Goal: Answer question/provide support: Share knowledge or assist other users

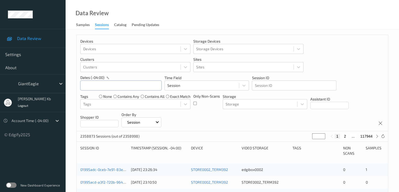
drag, startPoint x: 125, startPoint y: 86, endPoint x: 128, endPoint y: 86, distance: 2.9
click at [125, 86] on input "text" at bounding box center [120, 85] width 81 height 10
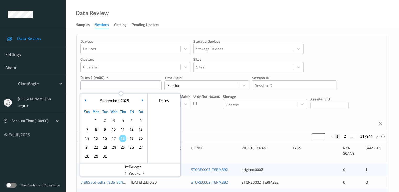
click at [105, 137] on span "16" at bounding box center [104, 137] width 7 height 7
type input "[DATE] 00:00 -> [DATE] 23:59"
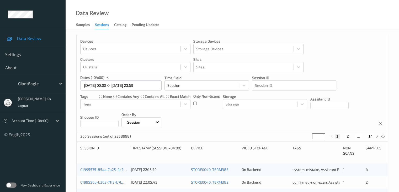
click at [371, 137] on button "14" at bounding box center [370, 136] width 7 height 5
type input "**"
click at [361, 136] on button "13" at bounding box center [359, 136] width 7 height 5
type input "**"
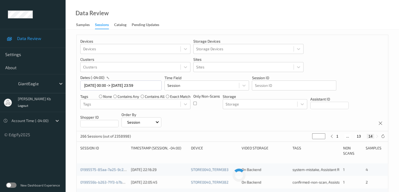
type input "**"
click at [353, 136] on button "12" at bounding box center [353, 136] width 7 height 5
type input "**"
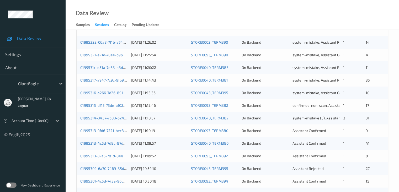
scroll to position [131, 0]
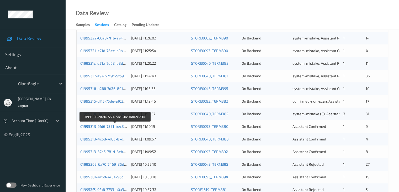
click at [106, 127] on link "01995313-9fd6-7221-bec3-0c01d02e7908" at bounding box center [115, 126] width 70 height 4
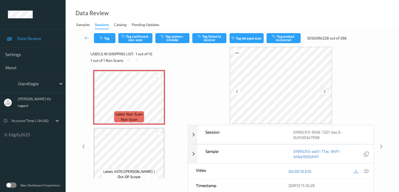
click at [326, 93] on icon at bounding box center [325, 91] width 4 height 5
click at [367, 171] on icon at bounding box center [366, 171] width 5 height 5
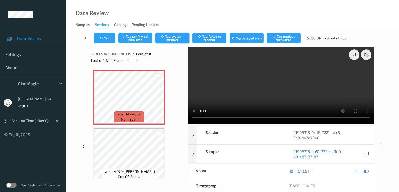
click at [175, 38] on button "Tag system-mistake" at bounding box center [172, 38] width 34 height 10
click at [110, 37] on button "Tag" at bounding box center [105, 38] width 22 height 10
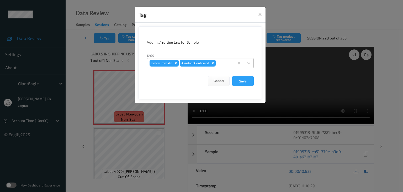
click at [225, 61] on div at bounding box center [224, 63] width 15 height 6
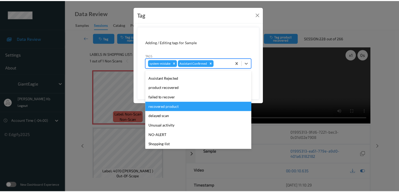
scroll to position [56, 0]
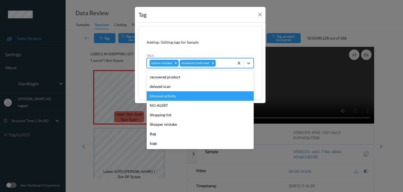
click at [170, 95] on div "Unusual activity" at bounding box center [200, 95] width 107 height 9
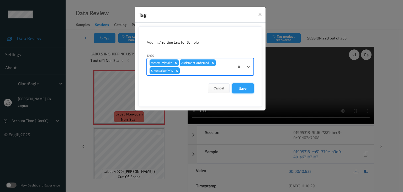
click at [246, 90] on button "Save" at bounding box center [243, 88] width 22 height 10
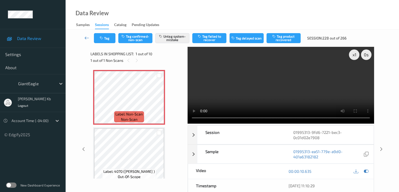
click at [87, 37] on icon at bounding box center [87, 37] width 5 height 5
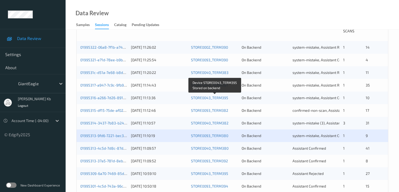
scroll to position [131, 0]
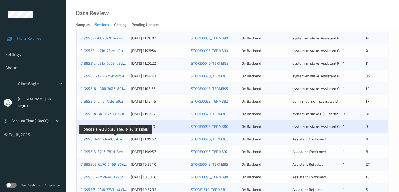
click at [106, 139] on link "01995313-4c5d-7d8c-87dc-648e421325d8" at bounding box center [116, 139] width 72 height 4
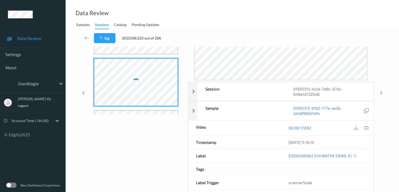
scroll to position [85, 0]
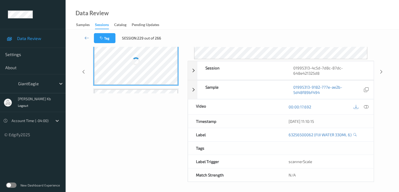
drag, startPoint x: 129, startPoint y: 0, endPoint x: 267, endPoint y: 12, distance: 138.1
click at [272, 12] on div "Data Review Samples Sessions Catalog Pending Updates" at bounding box center [233, 14] width 334 height 29
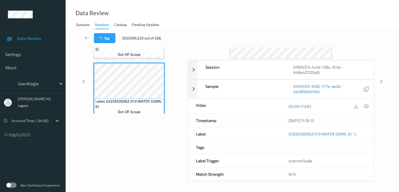
scroll to position [64, 0]
drag, startPoint x: 141, startPoint y: 0, endPoint x: 296, endPoint y: 15, distance: 155.5
click at [296, 15] on div "Data Review Samples Sessions Catalog Pending Updates" at bounding box center [233, 14] width 334 height 29
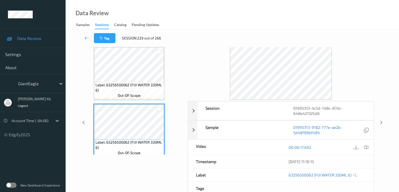
scroll to position [12, 0]
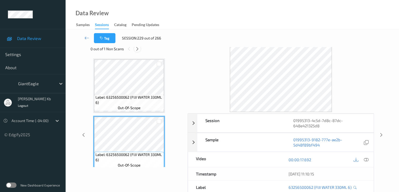
click at [138, 49] on icon at bounding box center [137, 48] width 4 height 5
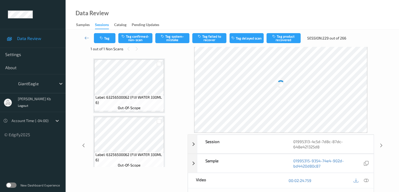
scroll to position [919, 0]
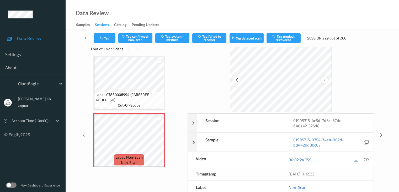
click at [325, 79] on icon at bounding box center [325, 79] width 4 height 5
click at [367, 160] on icon at bounding box center [366, 159] width 5 height 5
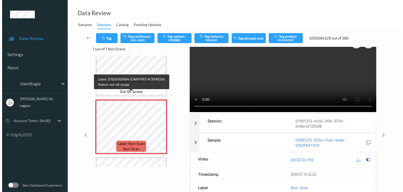
scroll to position [945, 0]
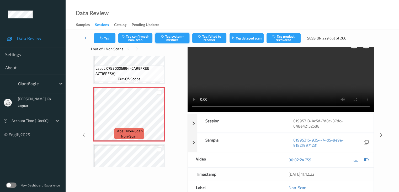
click at [174, 38] on button "Tag system-mistake" at bounding box center [172, 38] width 34 height 10
click at [174, 39] on button "Tag system-mistake" at bounding box center [172, 38] width 34 height 10
click at [175, 38] on button "Tag system-mistake" at bounding box center [172, 38] width 34 height 10
click at [105, 37] on button "Tag" at bounding box center [105, 38] width 22 height 10
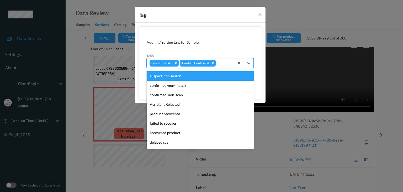
click at [221, 61] on div at bounding box center [224, 63] width 15 height 6
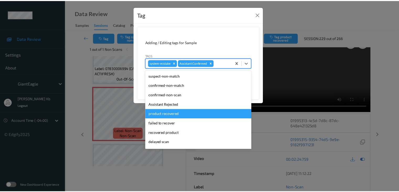
scroll to position [53, 0]
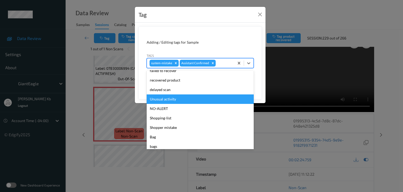
click at [167, 99] on div "Unusual activity" at bounding box center [200, 98] width 107 height 9
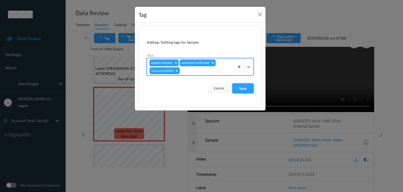
click at [241, 87] on button "Save" at bounding box center [243, 88] width 22 height 10
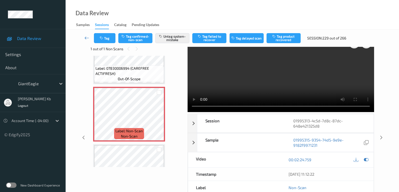
click at [87, 38] on icon at bounding box center [87, 37] width 5 height 5
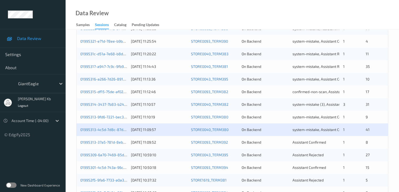
scroll to position [158, 0]
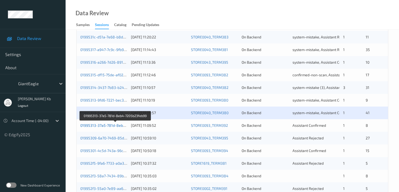
click at [97, 125] on link "01995313-37a5-781d-8eb4-7205b23feb99" at bounding box center [115, 125] width 71 height 4
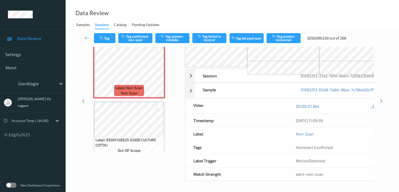
drag, startPoint x: 111, startPoint y: 0, endPoint x: 190, endPoint y: 0, distance: 78.8
click at [261, 13] on div "Data Review Samples Sessions Catalog Pending Updates" at bounding box center [233, 14] width 334 height 29
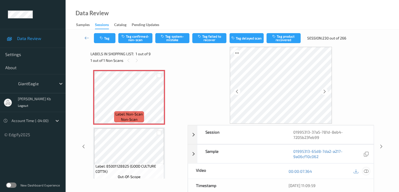
click at [367, 171] on icon at bounding box center [366, 171] width 5 height 5
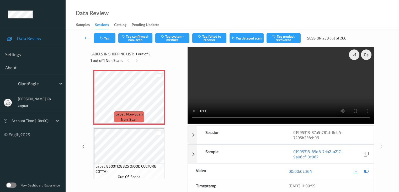
click at [388, 63] on div "x 1 0 s Session 01995313-37a5-781d-8eb4-7205b23feb99 Session ID 01995313-37a5-7…" at bounding box center [232, 146] width 312 height 199
click at [178, 38] on button "Tag system-mistake" at bounding box center [172, 38] width 34 height 10
click at [107, 39] on button "Tag" at bounding box center [105, 38] width 22 height 10
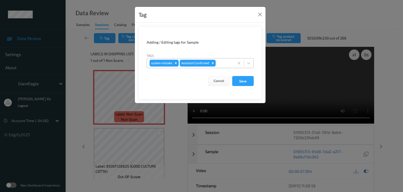
click at [218, 62] on div at bounding box center [224, 63] width 15 height 6
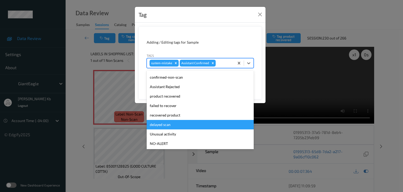
scroll to position [26, 0]
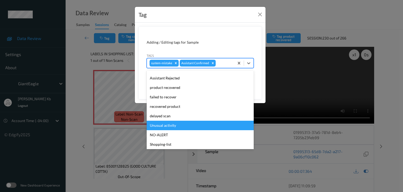
click at [174, 125] on div "Unusual activity" at bounding box center [200, 125] width 107 height 9
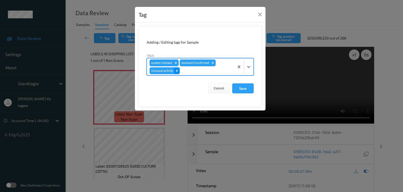
click at [176, 70] on icon "Remove Unusual activity" at bounding box center [177, 71] width 4 height 4
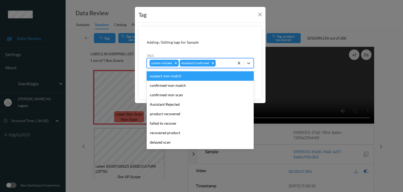
click at [222, 62] on div at bounding box center [224, 63] width 15 height 6
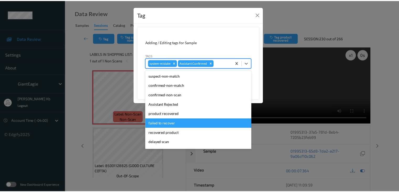
scroll to position [53, 0]
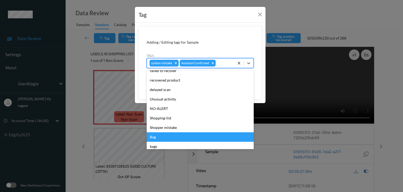
click at [157, 136] on div "Bag" at bounding box center [200, 136] width 107 height 9
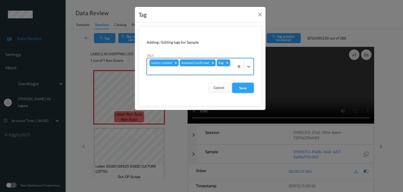
click at [241, 87] on button "Save" at bounding box center [243, 88] width 22 height 10
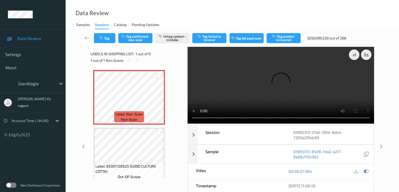
drag, startPoint x: 87, startPoint y: 38, endPoint x: 90, endPoint y: 21, distance: 17.2
click at [87, 38] on icon at bounding box center [87, 37] width 5 height 5
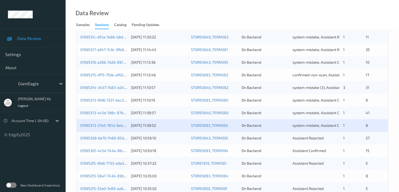
scroll to position [184, 0]
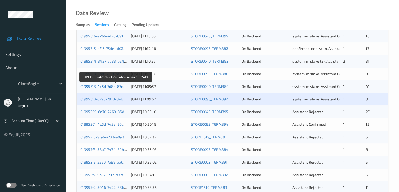
click at [110, 86] on link "01995313-4c5d-7d8c-87dc-648e421325d8" at bounding box center [116, 86] width 72 height 4
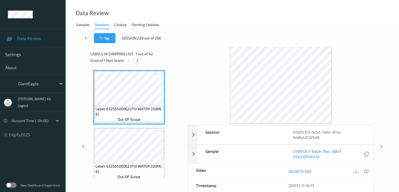
click at [138, 62] on icon at bounding box center [137, 60] width 4 height 5
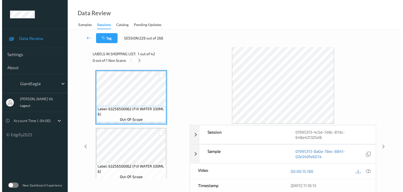
scroll to position [919, 0]
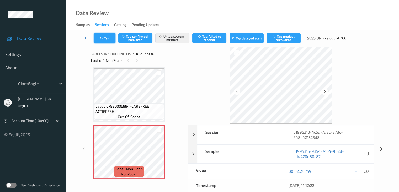
click at [110, 39] on button "Tag" at bounding box center [105, 38] width 22 height 10
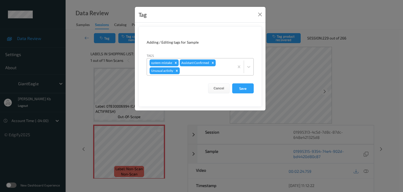
click at [177, 70] on icon "Remove Unusual activity" at bounding box center [177, 71] width 4 height 4
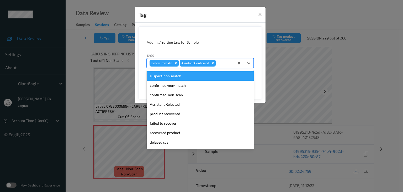
click at [222, 62] on div at bounding box center [224, 63] width 15 height 6
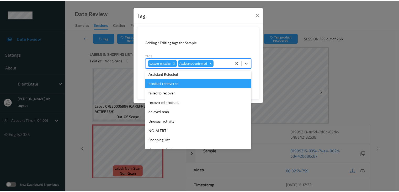
scroll to position [56, 0]
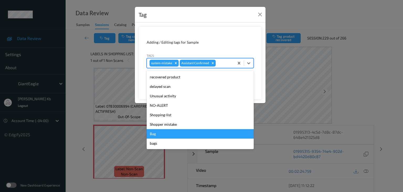
click at [153, 134] on div "Bag" at bounding box center [200, 133] width 107 height 9
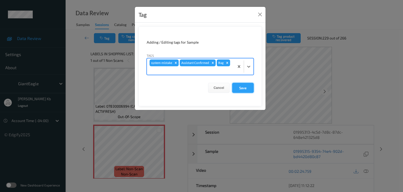
click at [240, 87] on button "Save" at bounding box center [243, 88] width 22 height 10
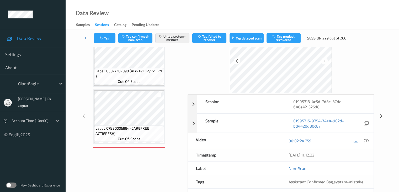
scroll to position [0, 0]
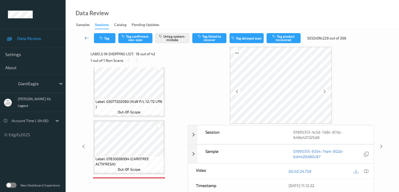
click at [86, 35] on icon at bounding box center [87, 37] width 5 height 5
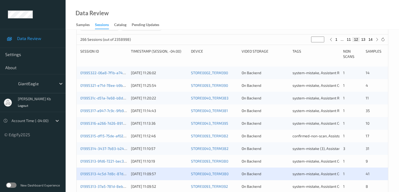
scroll to position [158, 0]
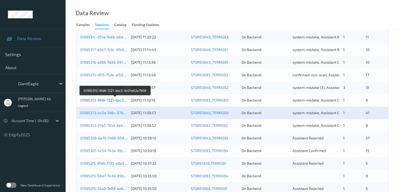
click at [106, 99] on link "01995313-9fd6-7221-bec3-0c01d02e7908" at bounding box center [115, 100] width 70 height 4
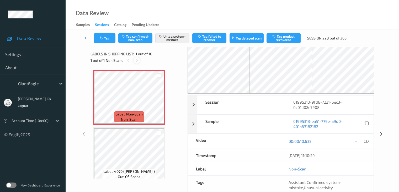
click at [137, 61] on icon at bounding box center [137, 60] width 4 height 5
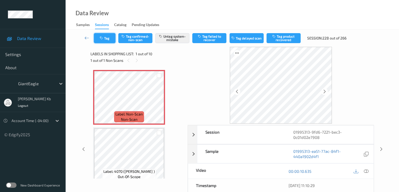
click at [109, 37] on button "Tag" at bounding box center [105, 38] width 22 height 10
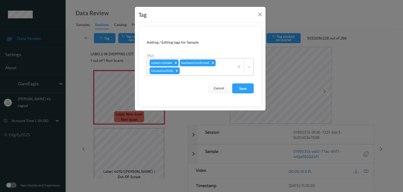
click at [178, 70] on icon "Remove Unusual activity" at bounding box center [177, 71] width 4 height 4
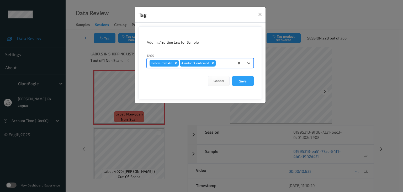
click at [224, 63] on div at bounding box center [224, 63] width 15 height 6
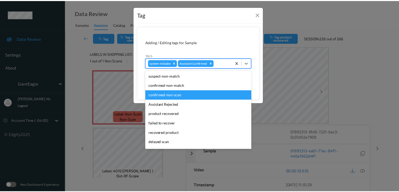
scroll to position [53, 0]
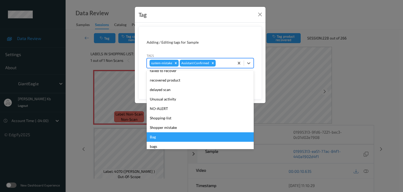
click at [157, 137] on div "Bag" at bounding box center [200, 136] width 107 height 9
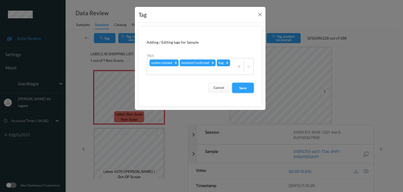
click at [245, 86] on button "Save" at bounding box center [243, 88] width 22 height 10
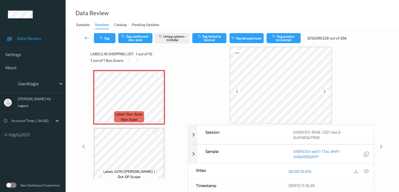
click at [87, 38] on icon at bounding box center [87, 37] width 5 height 5
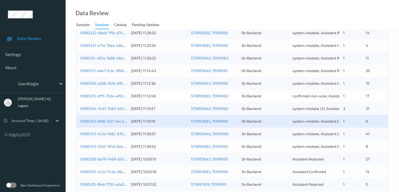
scroll to position [184, 0]
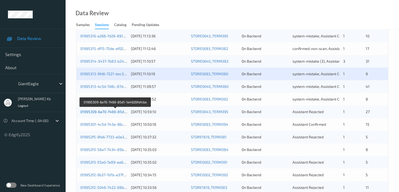
click at [111, 112] on link "01995309-6a70-7469-85d1-1a4926fafcba" at bounding box center [115, 111] width 70 height 4
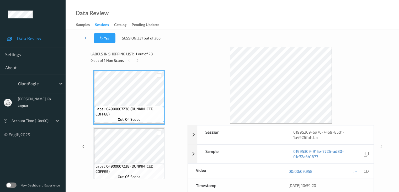
drag, startPoint x: 138, startPoint y: 59, endPoint x: 140, endPoint y: 63, distance: 4.2
click at [138, 59] on icon at bounding box center [137, 60] width 4 height 5
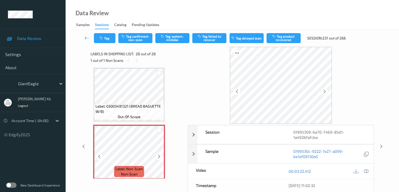
scroll to position [1495, 0]
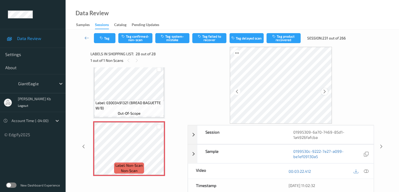
click at [326, 91] on icon at bounding box center [325, 91] width 4 height 5
drag, startPoint x: 367, startPoint y: 170, endPoint x: 347, endPoint y: 168, distance: 20.1
click at [366, 170] on icon at bounding box center [366, 171] width 5 height 5
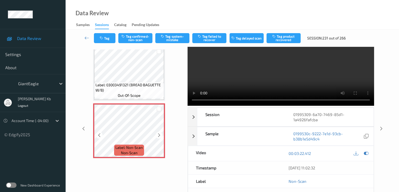
scroll to position [26, 0]
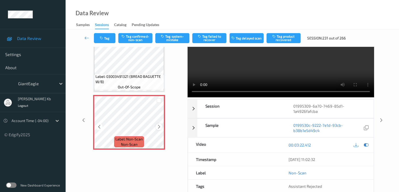
click at [160, 127] on icon at bounding box center [159, 126] width 4 height 5
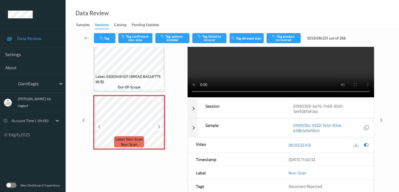
click at [160, 127] on icon at bounding box center [159, 126] width 4 height 5
click at [176, 37] on button "Tag system-mistake" at bounding box center [172, 38] width 34 height 10
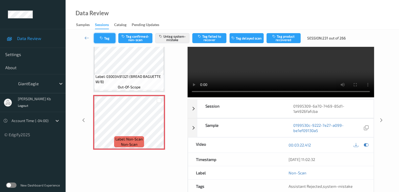
click at [110, 38] on button "Tag" at bounding box center [105, 38] width 22 height 10
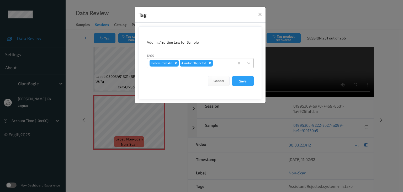
click at [226, 63] on div at bounding box center [223, 63] width 18 height 6
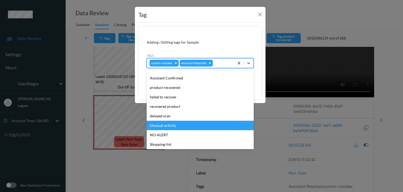
click at [166, 125] on div "Unusual activity" at bounding box center [200, 125] width 107 height 9
click at [166, 125] on div "Tag Adding / Editing tags for Sample Tags option Unusual activity focused, 9 of…" at bounding box center [201, 96] width 403 height 192
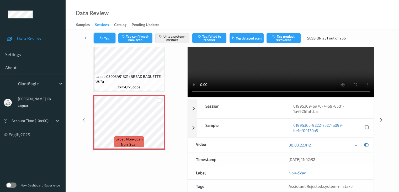
click at [108, 36] on button "Tag" at bounding box center [105, 38] width 22 height 10
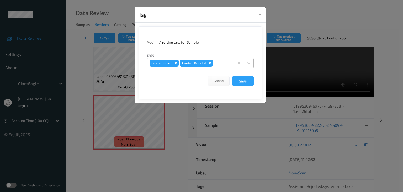
click at [220, 62] on div at bounding box center [223, 63] width 18 height 6
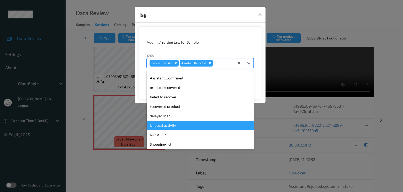
click at [172, 126] on div "Unusual activity" at bounding box center [200, 125] width 107 height 9
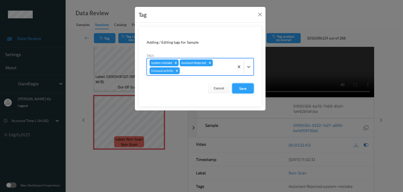
click at [242, 88] on button "Save" at bounding box center [243, 88] width 22 height 10
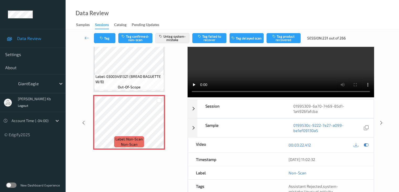
scroll to position [32, 0]
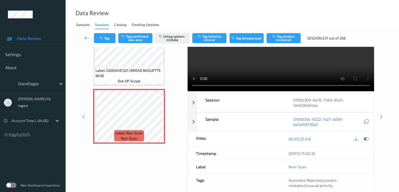
click at [85, 37] on icon at bounding box center [87, 37] width 5 height 5
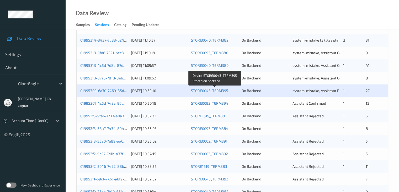
scroll to position [210, 0]
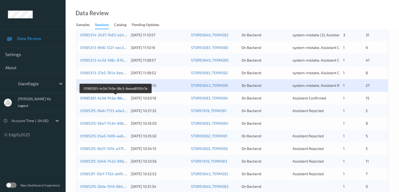
click at [112, 98] on link "01995301-4c5d-743a-96c3-6eead8100c7e" at bounding box center [115, 98] width 71 height 4
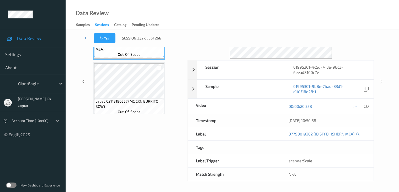
scroll to position [64, 0]
drag, startPoint x: 130, startPoint y: 4, endPoint x: 227, endPoint y: 3, distance: 97.4
click at [292, 19] on div "Data Review Samples Sessions Catalog Pending Updates" at bounding box center [233, 14] width 334 height 29
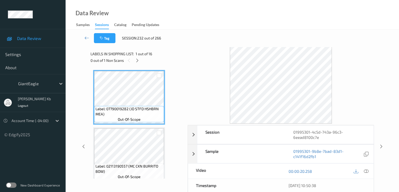
click at [140, 61] on div at bounding box center [137, 60] width 7 height 7
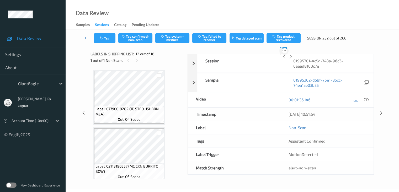
scroll to position [575, 0]
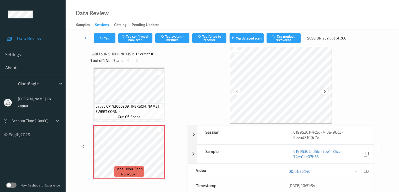
click at [326, 92] on icon at bounding box center [325, 91] width 4 height 5
click at [366, 171] on icon at bounding box center [366, 171] width 5 height 5
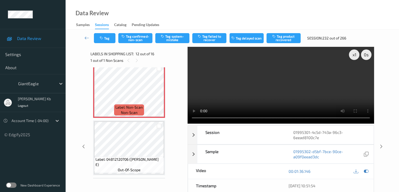
scroll to position [628, 0]
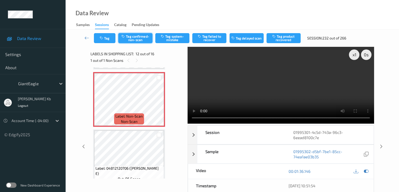
click at [140, 40] on button "Tag confirmed-non-scan" at bounding box center [135, 38] width 34 height 10
click at [281, 38] on button "Tag product recovered" at bounding box center [284, 38] width 34 height 10
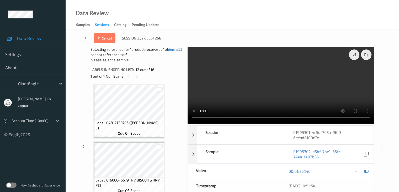
scroll to position [680, 0]
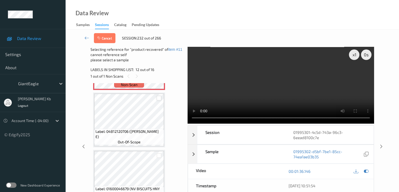
click at [158, 97] on div at bounding box center [159, 98] width 5 height 5
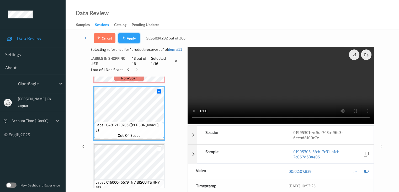
click at [129, 38] on button "Apply" at bounding box center [129, 38] width 22 height 10
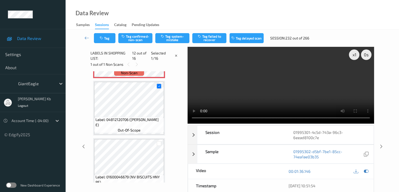
scroll to position [575, 0]
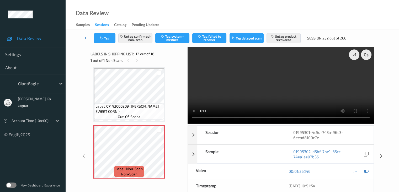
click at [86, 37] on icon at bounding box center [87, 37] width 5 height 5
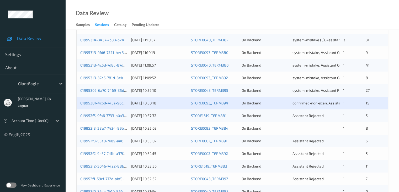
scroll to position [210, 0]
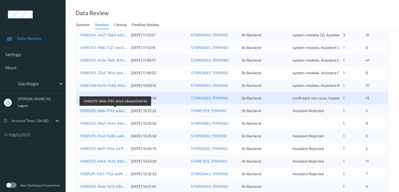
click at [105, 110] on link "019952f5-9fa6-7733-a0a3-c8eda22e9418" at bounding box center [115, 110] width 71 height 4
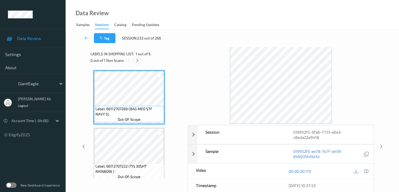
click at [138, 62] on icon at bounding box center [137, 60] width 4 height 5
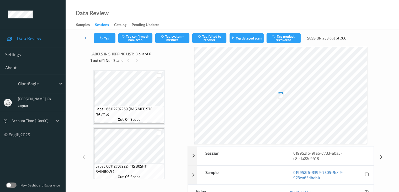
scroll to position [60, 0]
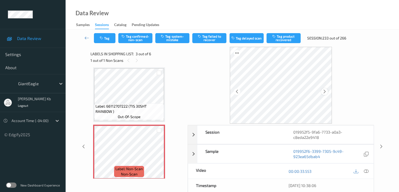
click at [324, 92] on icon at bounding box center [325, 91] width 4 height 5
click at [368, 171] on icon at bounding box center [366, 171] width 5 height 5
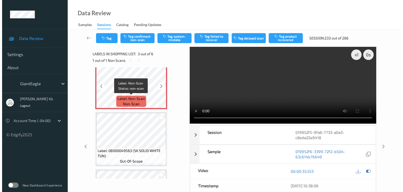
scroll to position [104, 0]
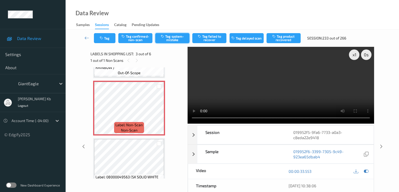
click at [176, 39] on button "Tag system-mistake" at bounding box center [172, 38] width 34 height 10
click at [104, 38] on button "Tag" at bounding box center [105, 38] width 22 height 10
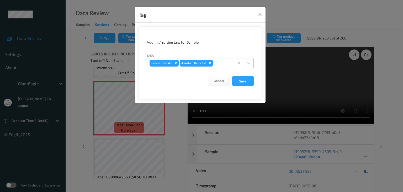
click at [221, 62] on div at bounding box center [223, 63] width 18 height 6
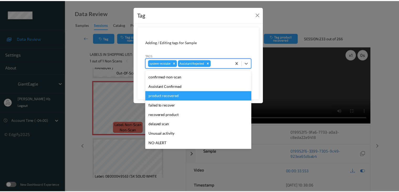
scroll to position [26, 0]
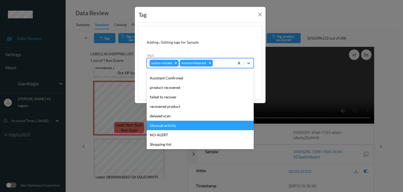
click at [168, 126] on div "Unusual activity" at bounding box center [200, 125] width 107 height 9
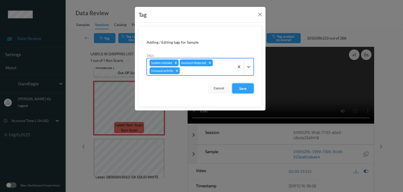
click at [243, 88] on button "Save" at bounding box center [243, 88] width 22 height 10
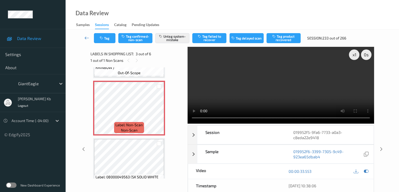
click at [87, 38] on icon at bounding box center [87, 37] width 5 height 5
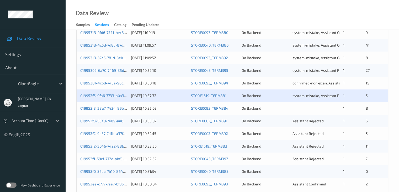
scroll to position [236, 0]
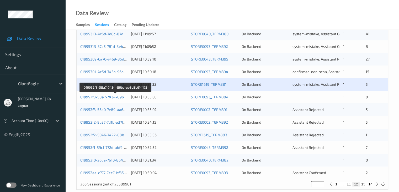
click at [111, 96] on link "019952f3-58a7-7434-89bc-eb3b8b614175" at bounding box center [115, 97] width 71 height 4
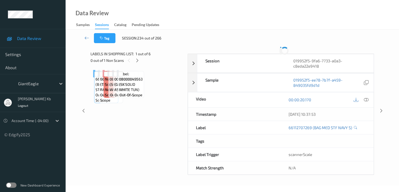
click at [111, 96] on div "Labels in shopping list: 1 out of 6 0 out of 1 Non Scans Label: 66112707269 (BA…" at bounding box center [137, 111] width 93 height 128
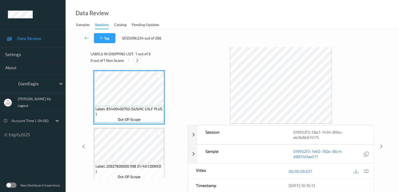
click at [137, 61] on icon at bounding box center [137, 60] width 4 height 5
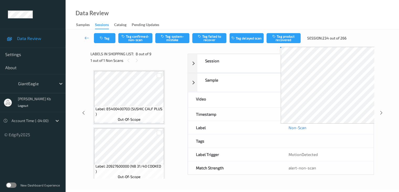
scroll to position [346, 0]
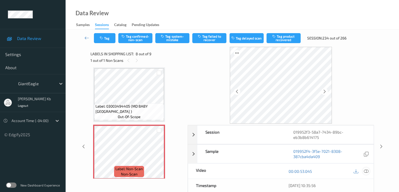
click at [367, 171] on icon at bounding box center [366, 171] width 5 height 5
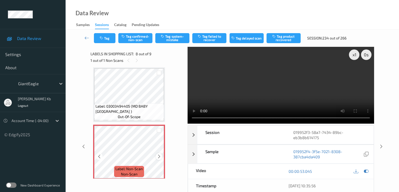
click at [160, 157] on icon at bounding box center [159, 156] width 4 height 5
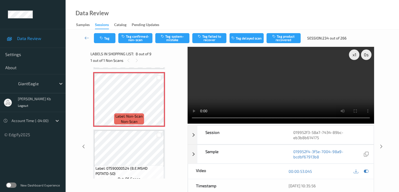
scroll to position [407, 0]
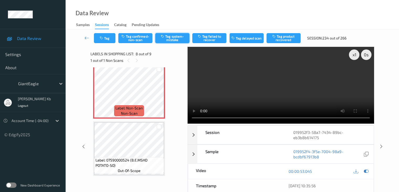
click at [170, 37] on button "Tag system-mistake" at bounding box center [172, 38] width 34 height 10
drag, startPoint x: 85, startPoint y: 38, endPoint x: 86, endPoint y: 19, distance: 18.9
click at [85, 38] on icon at bounding box center [87, 37] width 5 height 5
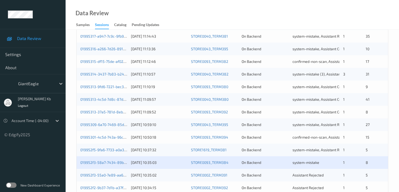
scroll to position [236, 0]
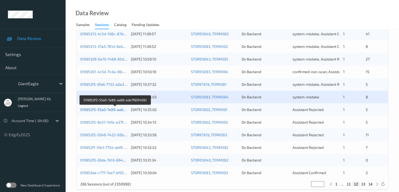
click at [101, 109] on link "019952f3-55a0-7e89-aa69-ede7f65f4061" at bounding box center [115, 109] width 70 height 4
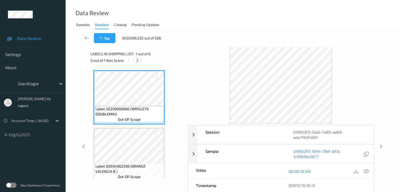
click at [139, 61] on icon at bounding box center [137, 60] width 4 height 5
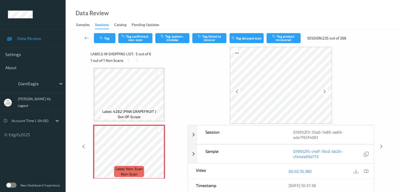
scroll to position [201, 0]
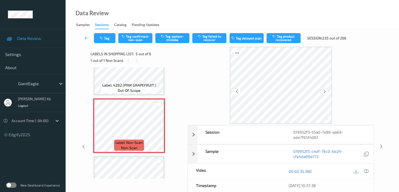
click at [325, 90] on icon at bounding box center [325, 91] width 4 height 5
click at [325, 91] on icon at bounding box center [325, 91] width 4 height 5
click at [366, 172] on icon at bounding box center [366, 171] width 5 height 5
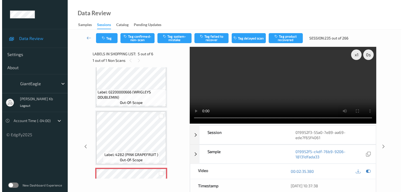
scroll to position [158, 0]
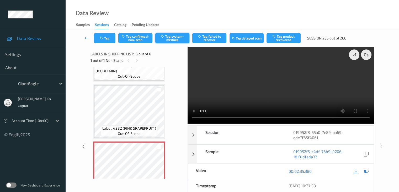
click at [174, 39] on button "Tag system-mistake" at bounding box center [172, 38] width 34 height 10
click at [107, 40] on button "Tag" at bounding box center [105, 38] width 22 height 10
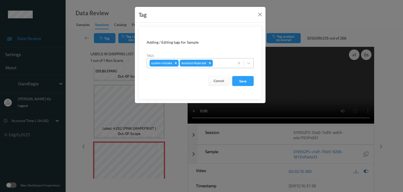
click at [220, 63] on div at bounding box center [223, 63] width 18 height 6
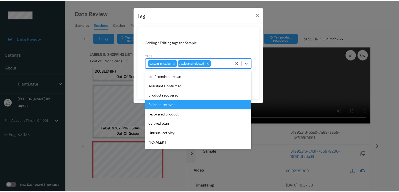
scroll to position [26, 0]
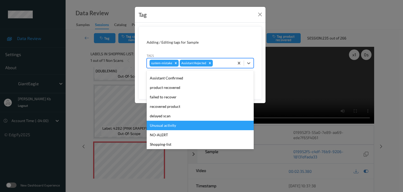
click at [170, 125] on div "Unusual activity" at bounding box center [200, 125] width 107 height 9
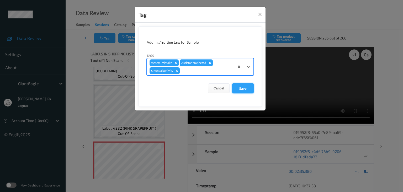
click at [247, 87] on button "Save" at bounding box center [243, 88] width 22 height 10
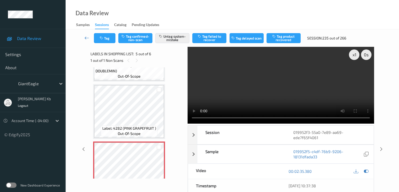
click at [87, 37] on icon at bounding box center [87, 37] width 5 height 5
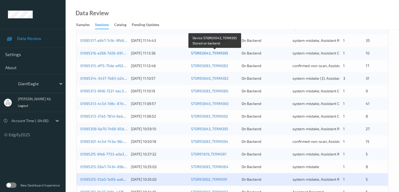
scroll to position [210, 0]
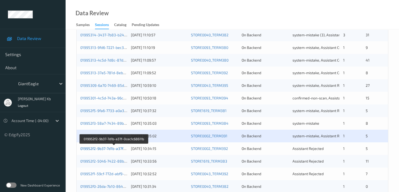
click at [101, 149] on link "019952f2-9b37-7d1b-a37f-0cec1c68611b" at bounding box center [114, 148] width 68 height 4
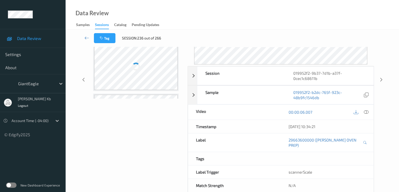
scroll to position [64, 0]
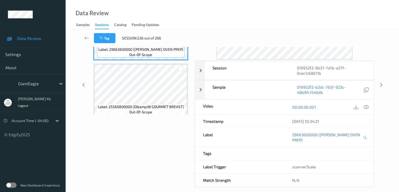
drag, startPoint x: 126, startPoint y: 0, endPoint x: 195, endPoint y: 0, distance: 69.1
click at [274, 15] on div "Data Review Samples Sessions Catalog Pending Updates" at bounding box center [233, 14] width 334 height 29
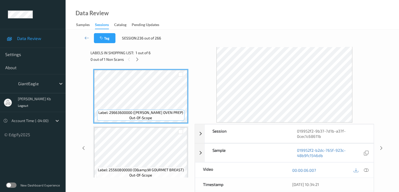
scroll to position [0, 0]
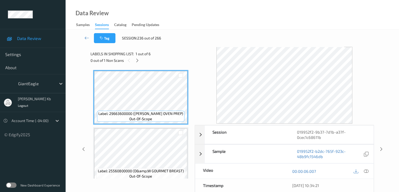
drag, startPoint x: 138, startPoint y: 61, endPoint x: 150, endPoint y: 67, distance: 14.0
click at [138, 61] on icon at bounding box center [137, 60] width 4 height 5
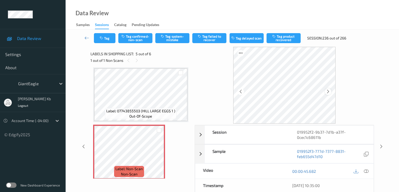
click at [330, 91] on icon at bounding box center [328, 91] width 4 height 5
click at [367, 171] on icon at bounding box center [366, 171] width 5 height 5
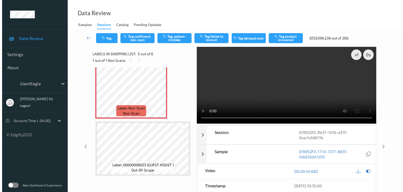
scroll to position [209, 0]
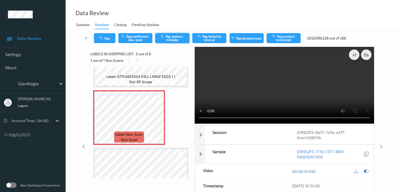
click at [172, 39] on button "Tag system-mistake" at bounding box center [172, 38] width 34 height 10
click at [111, 38] on button "Tag" at bounding box center [105, 38] width 22 height 10
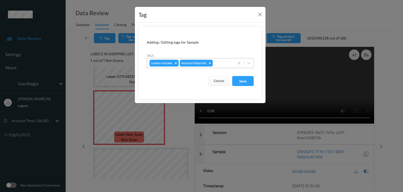
click at [222, 61] on div at bounding box center [223, 63] width 18 height 6
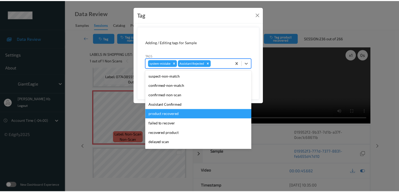
scroll to position [26, 0]
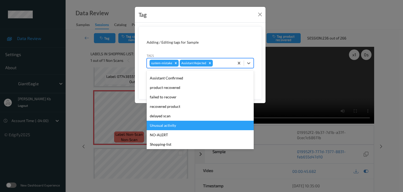
click at [167, 126] on div "Unusual activity" at bounding box center [200, 125] width 107 height 9
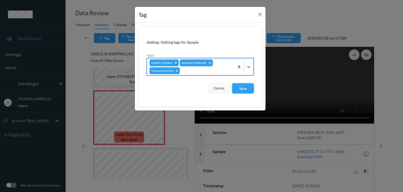
click at [245, 89] on button "Save" at bounding box center [243, 88] width 22 height 10
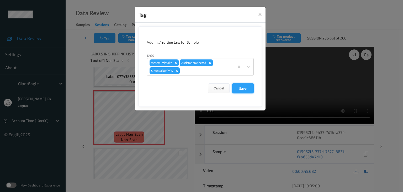
click at [245, 89] on button "Save" at bounding box center [243, 88] width 22 height 10
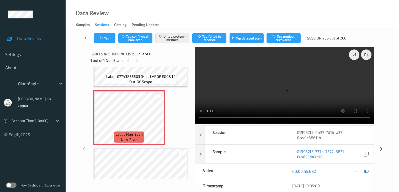
drag, startPoint x: 87, startPoint y: 37, endPoint x: 87, endPoint y: 5, distance: 32.3
click at [87, 37] on icon at bounding box center [87, 37] width 5 height 5
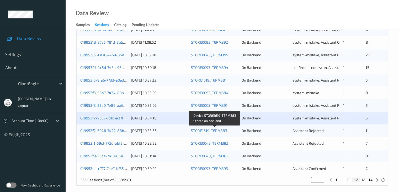
scroll to position [245, 0]
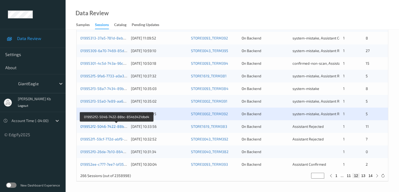
click at [110, 125] on link "019952f2-5046-7422-88bc-854b3421dbd4" at bounding box center [116, 126] width 73 height 4
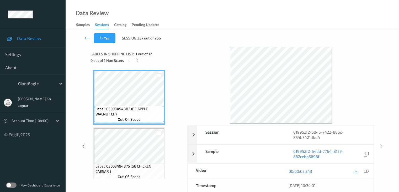
drag, startPoint x: 136, startPoint y: 60, endPoint x: 162, endPoint y: 68, distance: 26.6
click at [136, 60] on icon at bounding box center [137, 60] width 4 height 5
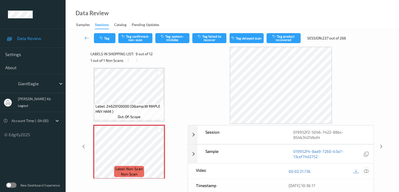
click at [367, 171] on icon at bounding box center [366, 171] width 5 height 5
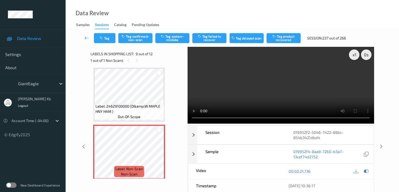
click at [193, 73] on video at bounding box center [281, 85] width 187 height 77
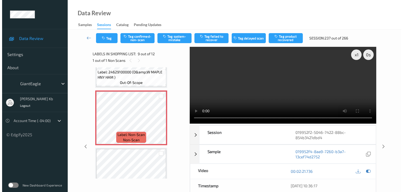
scroll to position [430, 0]
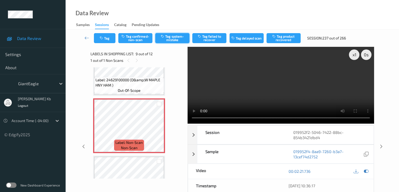
click at [174, 39] on button "Tag system-mistake" at bounding box center [172, 38] width 34 height 10
click at [105, 39] on button "Tag" at bounding box center [105, 38] width 22 height 10
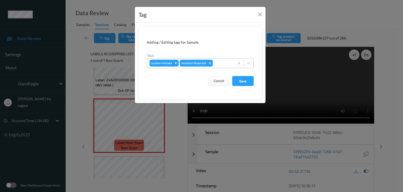
click at [225, 64] on div at bounding box center [223, 63] width 18 height 6
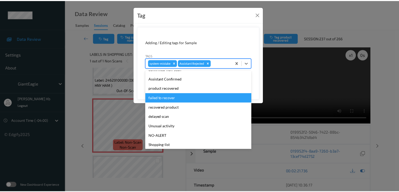
scroll to position [53, 0]
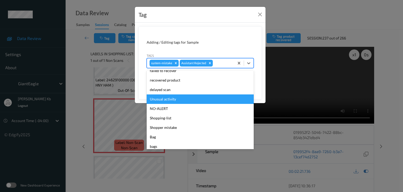
click at [168, 101] on div "Unusual activity" at bounding box center [200, 98] width 107 height 9
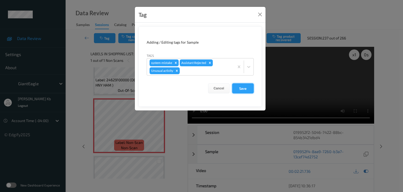
click at [245, 89] on button "Save" at bounding box center [243, 88] width 22 height 10
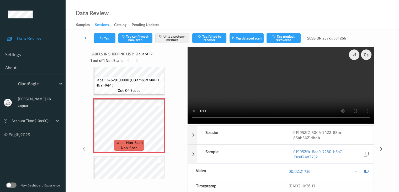
click at [87, 35] on icon at bounding box center [87, 37] width 5 height 5
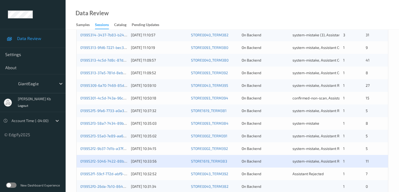
scroll to position [236, 0]
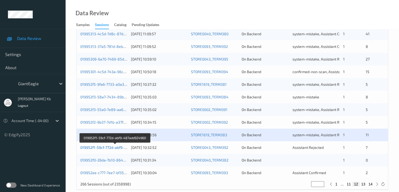
click at [110, 147] on link "019952f1-59cf-772d-abf9-487add924960" at bounding box center [115, 147] width 70 height 4
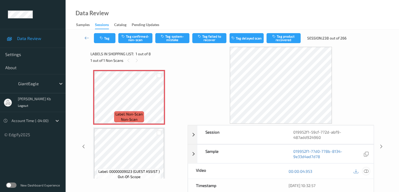
click at [367, 171] on icon at bounding box center [366, 171] width 5 height 5
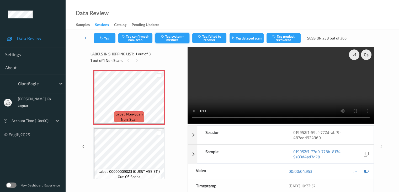
click at [172, 39] on button "Tag system-mistake" at bounding box center [172, 38] width 34 height 10
drag, startPoint x: 89, startPoint y: 38, endPoint x: 90, endPoint y: 18, distance: 20.2
click at [89, 38] on icon at bounding box center [87, 37] width 5 height 5
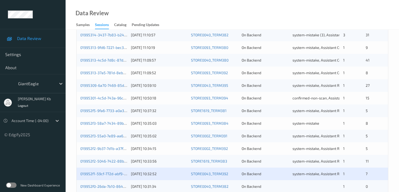
scroll to position [245, 0]
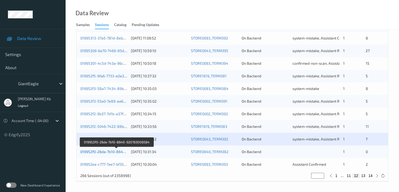
click at [100, 152] on link "019952f0-26da-7b10-8640-920763006584" at bounding box center [116, 151] width 72 height 4
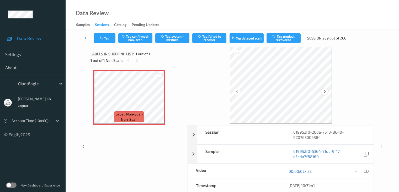
click at [323, 93] on icon at bounding box center [325, 91] width 4 height 5
drag, startPoint x: 366, startPoint y: 170, endPoint x: 359, endPoint y: 167, distance: 8.0
click at [366, 170] on icon at bounding box center [366, 171] width 5 height 5
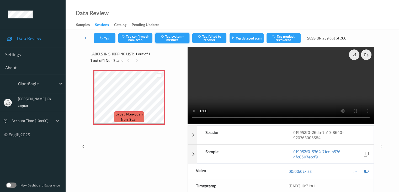
click at [179, 39] on button "Tag system-mistake" at bounding box center [172, 38] width 34 height 10
click at [108, 39] on button "Tag" at bounding box center [105, 38] width 22 height 10
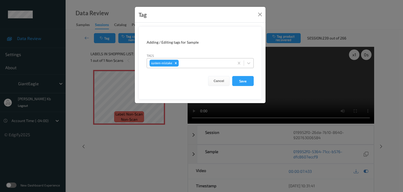
click at [190, 62] on div at bounding box center [206, 63] width 52 height 6
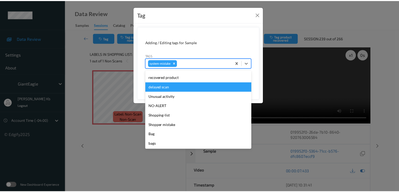
scroll to position [65, 0]
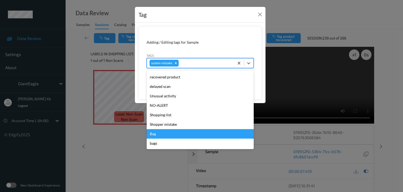
click at [158, 133] on div "Bag" at bounding box center [200, 133] width 107 height 9
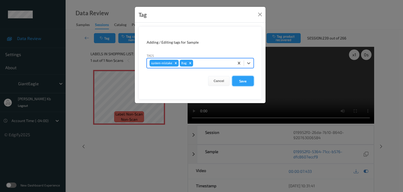
click at [240, 79] on button "Save" at bounding box center [243, 81] width 22 height 10
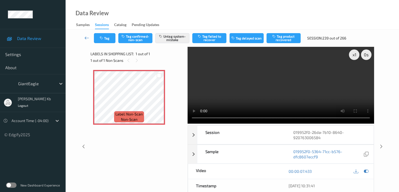
click at [86, 38] on icon at bounding box center [87, 37] width 5 height 5
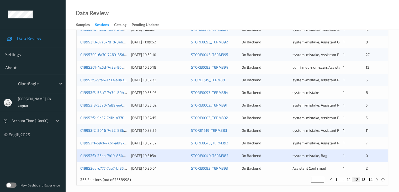
scroll to position [245, 0]
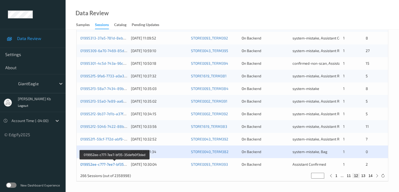
click at [106, 164] on link "019952ee-c777-7ee7-bf35-35dafb0f3dad" at bounding box center [114, 164] width 69 height 4
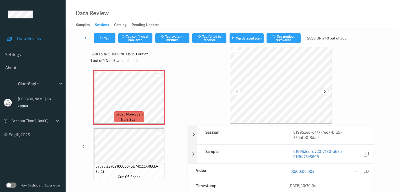
click at [326, 91] on icon at bounding box center [325, 91] width 4 height 5
click at [368, 170] on icon at bounding box center [366, 171] width 5 height 5
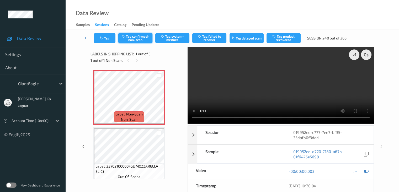
click at [134, 37] on button "Tag confirmed-non-scan" at bounding box center [135, 38] width 34 height 10
click at [282, 38] on button "Tag product recovered" at bounding box center [284, 38] width 34 height 10
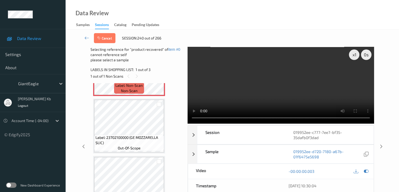
scroll to position [37, 0]
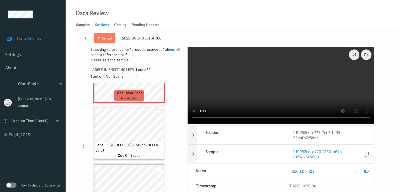
click at [160, 111] on div at bounding box center [159, 111] width 5 height 5
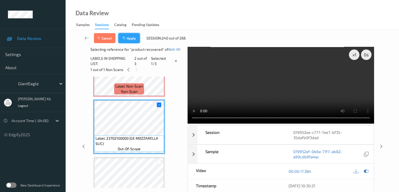
click at [130, 40] on button "Apply" at bounding box center [129, 38] width 22 height 10
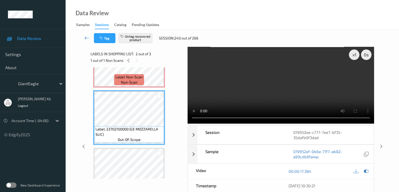
click at [86, 37] on icon at bounding box center [87, 37] width 5 height 5
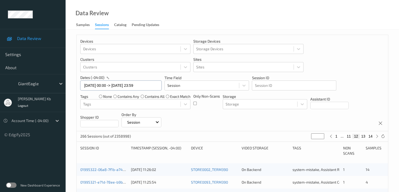
click at [155, 87] on input "[DATE] 00:00 -> [DATE] 23:59" at bounding box center [120, 85] width 81 height 10
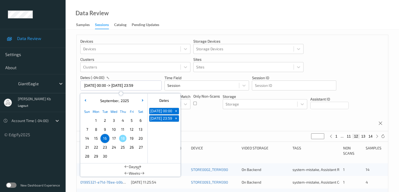
drag, startPoint x: 176, startPoint y: 113, endPoint x: 177, endPoint y: 121, distance: 7.6
click at [176, 113] on span "+" at bounding box center [177, 111] width 6 height 6
type input "[DATE] 00:00"
type input "*"
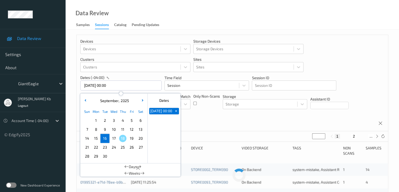
click at [178, 113] on span "+" at bounding box center [177, 111] width 6 height 6
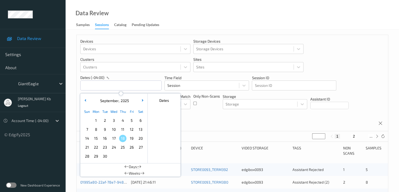
click at [112, 138] on span "17" at bounding box center [113, 137] width 7 height 7
type input "[DATE] 00:00 -> [DATE] 23:59"
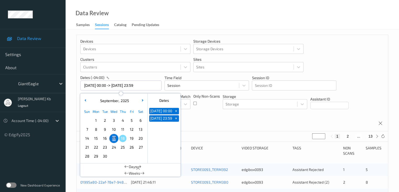
click at [213, 114] on div "Devices Devices Storage Devices Storage Devices Clusters Clusters Sites Sites d…" at bounding box center [233, 83] width 312 height 96
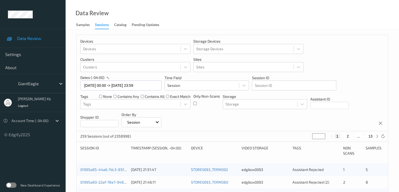
click at [370, 136] on button "13" at bounding box center [370, 136] width 7 height 5
type input "**"
click at [359, 136] on button "12" at bounding box center [359, 136] width 7 height 5
type input "**"
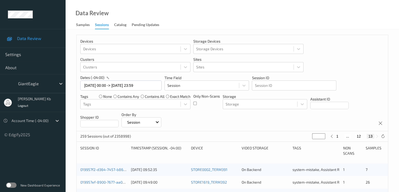
type input "**"
click at [354, 136] on button "11" at bounding box center [353, 136] width 7 height 5
type input "**"
click at [349, 135] on button "10" at bounding box center [349, 136] width 7 height 5
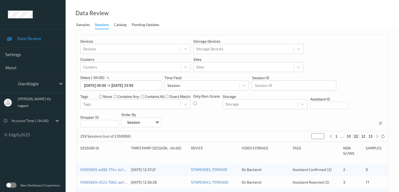
type input "**"
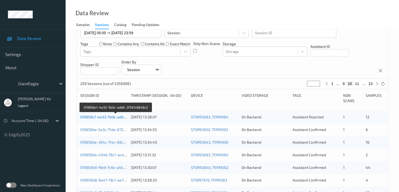
click at [110, 117] on link "019958c1-4e33-7b0e-adb8-2f567c6848c2" at bounding box center [116, 117] width 72 height 4
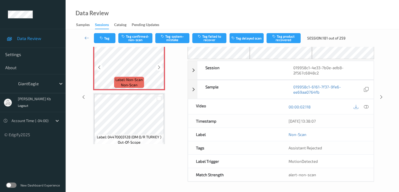
scroll to position [8, 0]
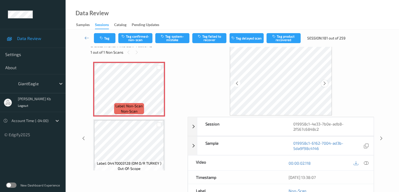
click at [325, 82] on icon at bounding box center [325, 83] width 4 height 5
click at [366, 163] on icon at bounding box center [366, 162] width 5 height 5
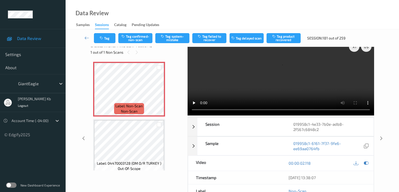
scroll to position [0, 0]
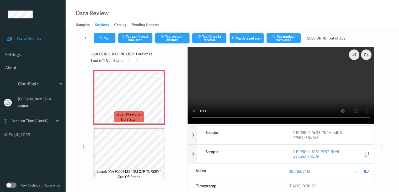
click at [176, 38] on button "Tag system-mistake" at bounding box center [172, 38] width 34 height 10
drag, startPoint x: 87, startPoint y: 36, endPoint x: 90, endPoint y: 12, distance: 24.4
click at [87, 36] on icon at bounding box center [87, 37] width 5 height 5
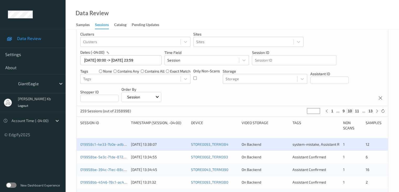
scroll to position [79, 0]
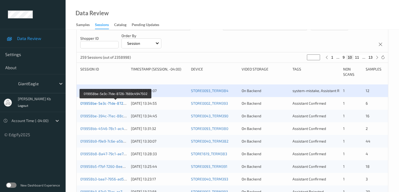
click at [115, 103] on link "019958be-5e3c-71de-8726-7669c4947502" at bounding box center [115, 103] width 71 height 4
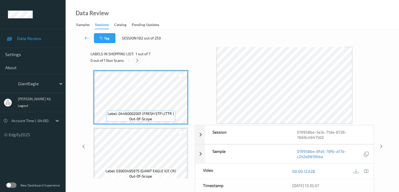
click at [138, 60] on icon at bounding box center [137, 60] width 4 height 5
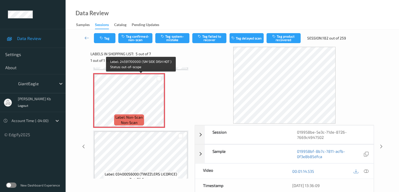
scroll to position [227, 0]
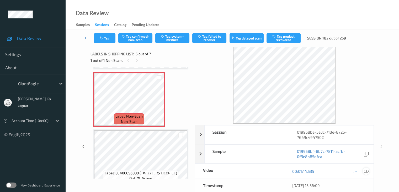
click at [366, 170] on icon at bounding box center [366, 171] width 5 height 5
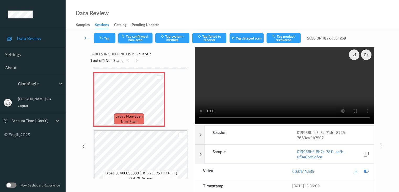
click at [141, 40] on button "Tag confirmed-non-scan" at bounding box center [135, 38] width 34 height 10
click at [282, 39] on button "Tag product recovered" at bounding box center [284, 38] width 34 height 10
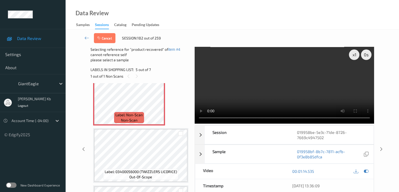
scroll to position [253, 0]
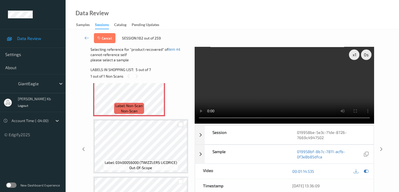
click at [181, 124] on div at bounding box center [180, 124] width 5 height 5
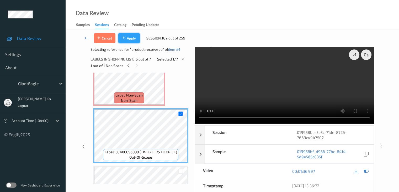
click at [131, 37] on button "Apply" at bounding box center [129, 38] width 22 height 10
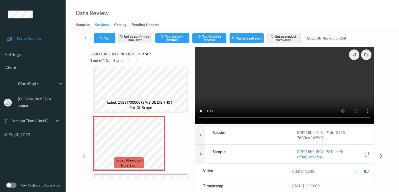
scroll to position [174, 0]
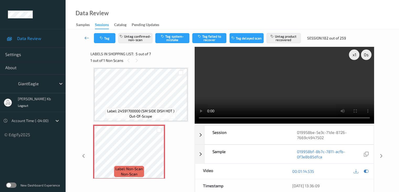
click at [87, 37] on icon at bounding box center [87, 37] width 5 height 5
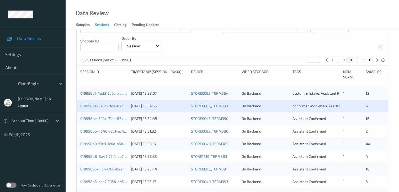
scroll to position [79, 0]
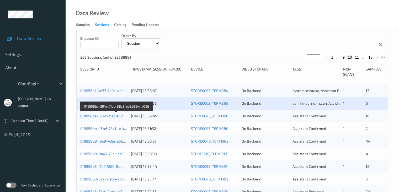
click at [116, 117] on link "019958be-394c-71ec-88c5-eb268944a096" at bounding box center [116, 115] width 73 height 4
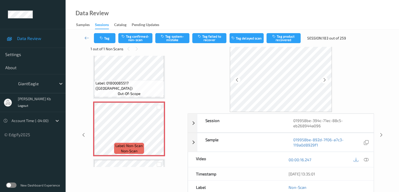
scroll to position [26, 0]
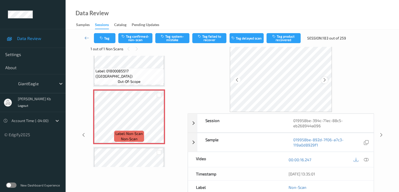
click at [324, 81] on icon at bounding box center [325, 79] width 4 height 5
click at [367, 158] on icon at bounding box center [366, 159] width 5 height 5
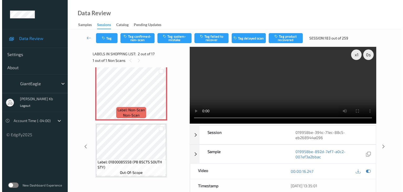
scroll to position [53, 0]
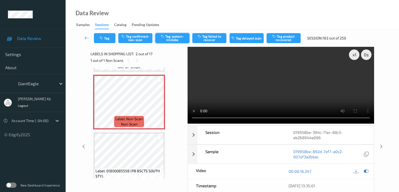
click at [177, 38] on button "Tag system-mistake" at bounding box center [172, 38] width 34 height 10
click at [107, 39] on button "Tag" at bounding box center [105, 38] width 22 height 10
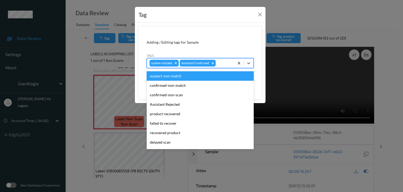
click at [224, 61] on div at bounding box center [224, 63] width 15 height 6
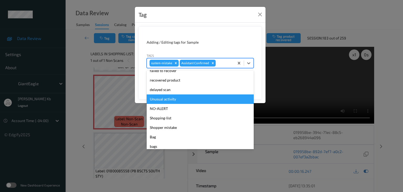
click at [164, 98] on div "Unusual activity" at bounding box center [200, 98] width 107 height 9
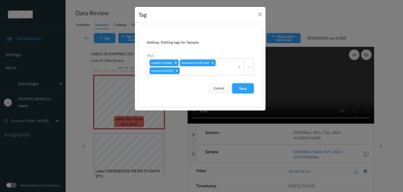
click at [244, 88] on button "Save" at bounding box center [243, 88] width 22 height 10
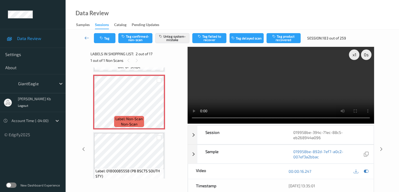
click at [85, 37] on icon at bounding box center [87, 37] width 5 height 5
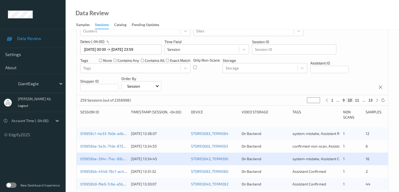
scroll to position [105, 0]
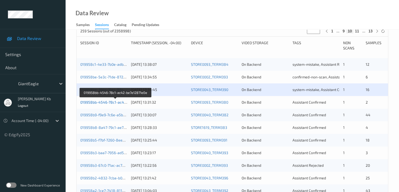
click at [108, 102] on link "019958bb-4546-78c1-ac42-be7e12871e0e" at bounding box center [115, 102] width 71 height 4
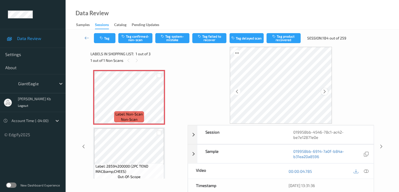
click at [323, 93] on icon at bounding box center [325, 91] width 4 height 5
click at [369, 171] on div at bounding box center [366, 170] width 7 height 7
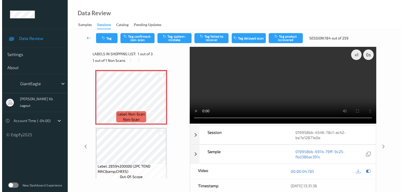
scroll to position [26, 0]
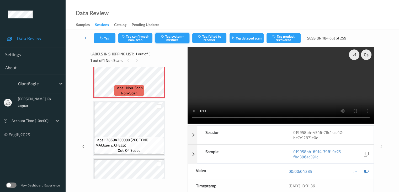
click at [176, 39] on button "Tag system-mistake" at bounding box center [172, 38] width 34 height 10
click at [108, 36] on button "Tag" at bounding box center [105, 38] width 22 height 10
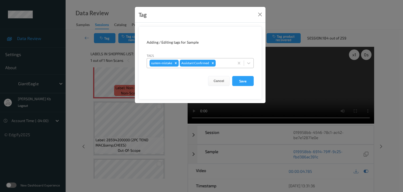
click at [226, 62] on div at bounding box center [224, 63] width 15 height 6
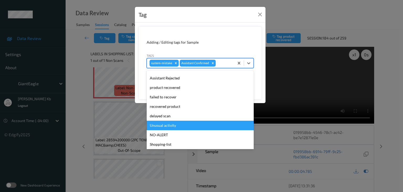
click at [164, 124] on div "Unusual activity" at bounding box center [200, 125] width 107 height 9
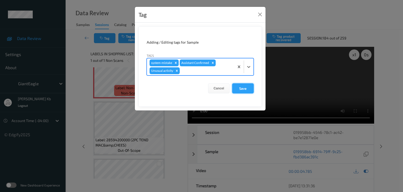
click at [244, 87] on button "Save" at bounding box center [243, 88] width 22 height 10
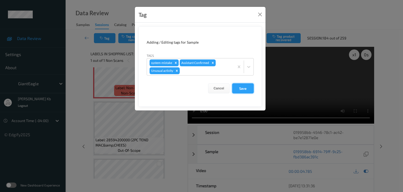
click at [244, 87] on button "Save" at bounding box center [243, 88] width 22 height 10
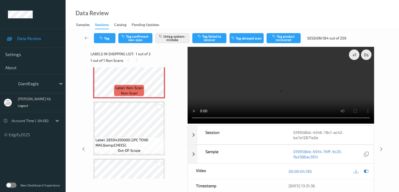
drag, startPoint x: 85, startPoint y: 37, endPoint x: 85, endPoint y: 3, distance: 33.9
click at [85, 37] on icon at bounding box center [87, 37] width 5 height 5
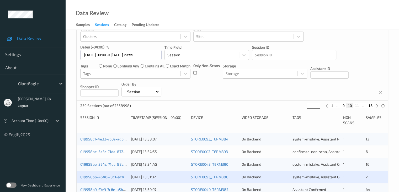
scroll to position [105, 0]
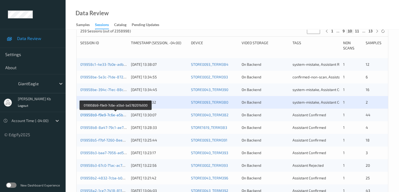
click at [107, 115] on link "019958b9-f9e9-7c6e-a5bd-ba578201b930" at bounding box center [115, 114] width 71 height 4
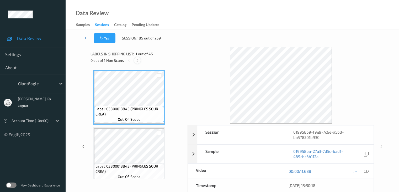
click at [139, 60] on icon at bounding box center [137, 60] width 4 height 5
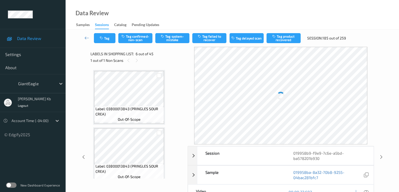
scroll to position [232, 0]
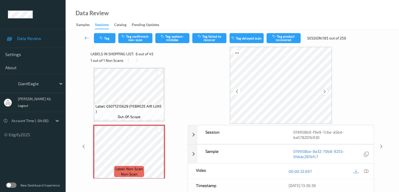
click at [324, 92] on icon at bounding box center [325, 91] width 4 height 5
click at [366, 170] on icon at bounding box center [366, 171] width 5 height 5
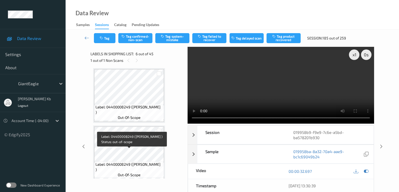
scroll to position [337, 0]
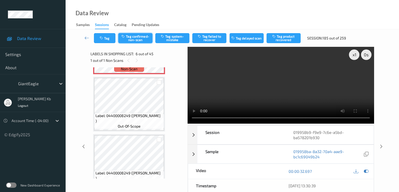
click at [147, 38] on button "Tag confirmed-non-scan" at bounding box center [135, 38] width 34 height 10
click at [279, 39] on button "Tag product recovered" at bounding box center [284, 38] width 34 height 10
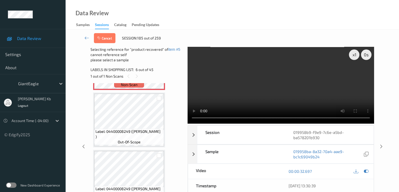
drag, startPoint x: 159, startPoint y: 97, endPoint x: 158, endPoint y: 95, distance: 3.0
click at [159, 97] on div at bounding box center [159, 98] width 5 height 5
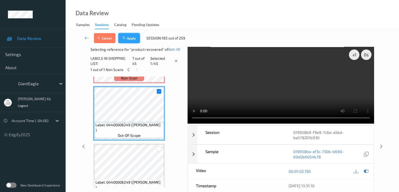
click at [129, 38] on button "Apply" at bounding box center [129, 38] width 22 height 10
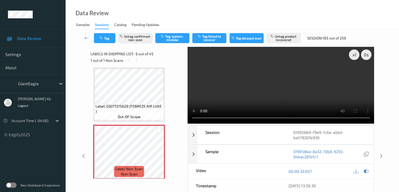
drag, startPoint x: 86, startPoint y: 37, endPoint x: 85, endPoint y: 29, distance: 7.9
click at [86, 37] on icon at bounding box center [87, 37] width 5 height 5
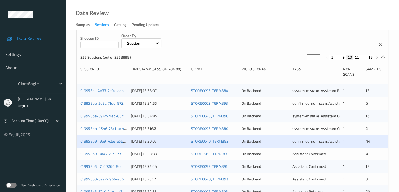
scroll to position [131, 0]
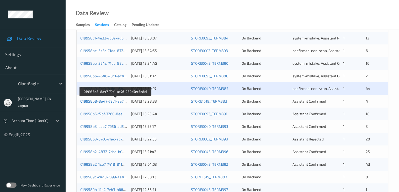
click at [97, 101] on link "019958b8-8a47-79c1-ae76-280d7ec5e8c1" at bounding box center [115, 101] width 71 height 4
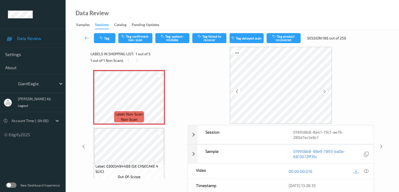
click at [326, 91] on icon at bounding box center [325, 91] width 4 height 5
drag, startPoint x: 368, startPoint y: 170, endPoint x: 353, endPoint y: 169, distance: 14.5
click at [368, 170] on icon at bounding box center [366, 171] width 5 height 5
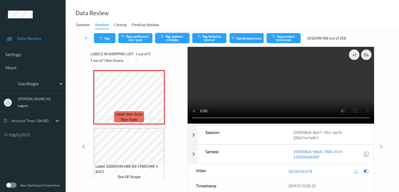
click at [170, 38] on button "Tag system-mistake" at bounding box center [172, 38] width 34 height 10
click at [107, 37] on button "Tag" at bounding box center [105, 38] width 22 height 10
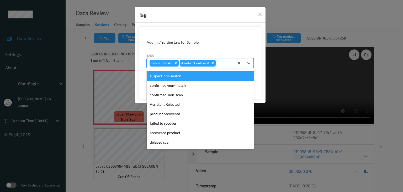
click at [224, 60] on div at bounding box center [224, 63] width 15 height 6
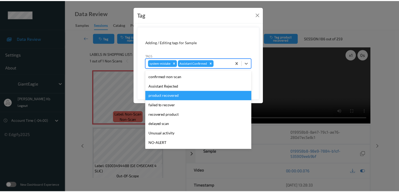
scroll to position [26, 0]
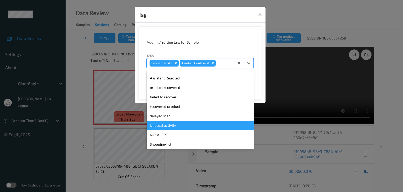
drag, startPoint x: 165, startPoint y: 126, endPoint x: 167, endPoint y: 123, distance: 3.2
click at [165, 126] on div "Unusual activity" at bounding box center [200, 125] width 107 height 9
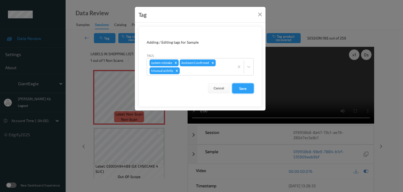
click at [241, 87] on button "Save" at bounding box center [243, 88] width 22 height 10
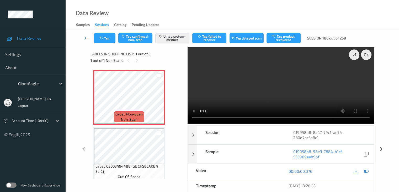
click at [85, 38] on icon at bounding box center [87, 37] width 5 height 5
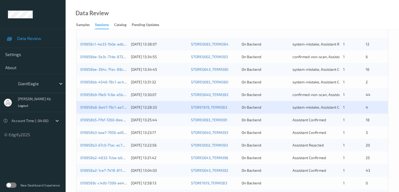
scroll to position [158, 0]
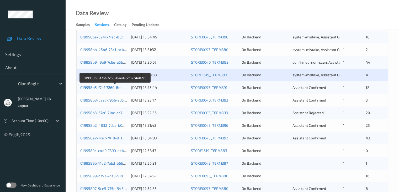
click at [109, 87] on link "019958b5-f7bf-7260-8eed-6cc1724a02c5" at bounding box center [115, 87] width 70 height 4
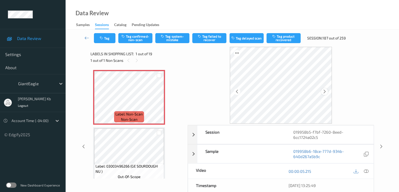
click at [325, 92] on icon at bounding box center [325, 91] width 4 height 5
click at [367, 171] on icon at bounding box center [366, 171] width 5 height 5
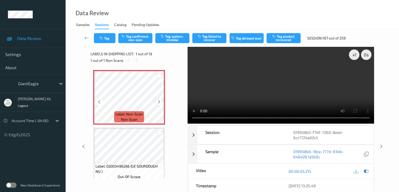
click at [158, 101] on icon at bounding box center [159, 101] width 4 height 5
drag, startPoint x: 169, startPoint y: 38, endPoint x: 146, endPoint y: 54, distance: 28.3
click at [169, 38] on button "Tag system-mistake" at bounding box center [172, 38] width 34 height 10
click at [86, 36] on icon at bounding box center [87, 37] width 5 height 5
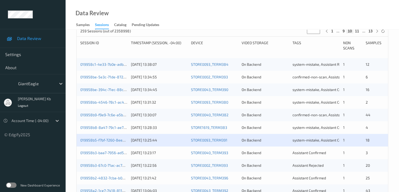
scroll to position [131, 0]
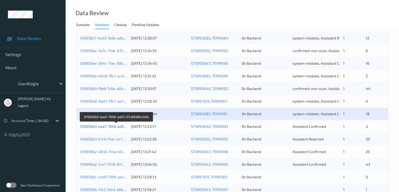
click at [107, 126] on link "019958b3-baa7-7956-ad53-01c88980cb06" at bounding box center [116, 126] width 72 height 4
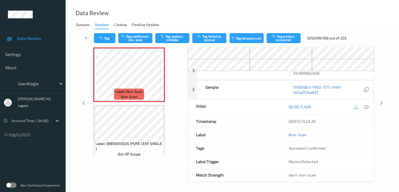
scroll to position [34, 0]
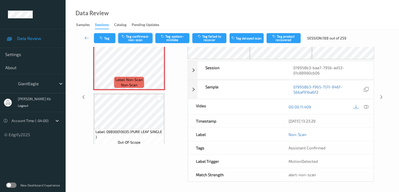
click at [139, 41] on button "Tag confirmed-non-scan" at bounding box center [135, 38] width 34 height 10
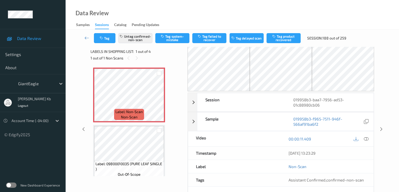
scroll to position [0, 0]
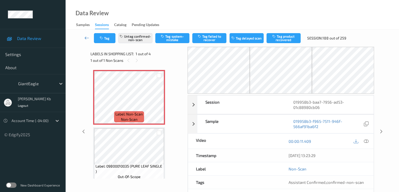
click at [89, 36] on icon at bounding box center [87, 37] width 5 height 5
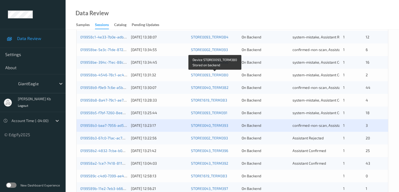
scroll to position [158, 0]
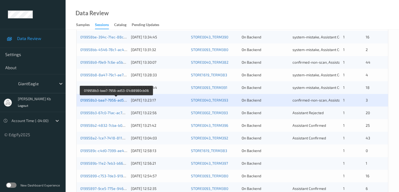
click at [111, 100] on link "019958b3-baa7-7956-ad53-01c88980cb06" at bounding box center [116, 100] width 72 height 4
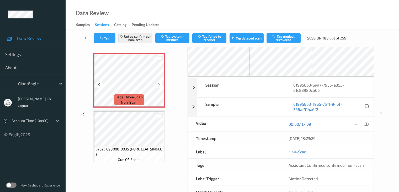
scroll to position [8, 0]
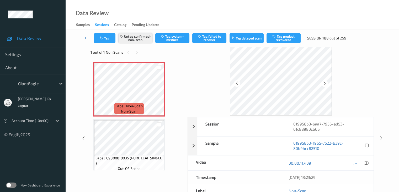
click at [140, 38] on button "Untag confirmed-non-scan" at bounding box center [135, 38] width 34 height 10
click at [366, 162] on icon at bounding box center [366, 162] width 5 height 5
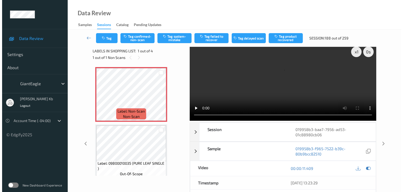
scroll to position [0, 0]
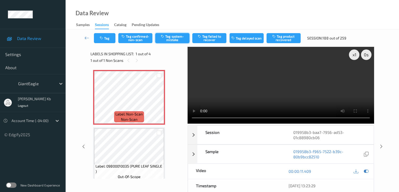
click at [175, 37] on button "Tag system-mistake" at bounding box center [172, 38] width 34 height 10
click at [106, 39] on button "Tag" at bounding box center [105, 38] width 22 height 10
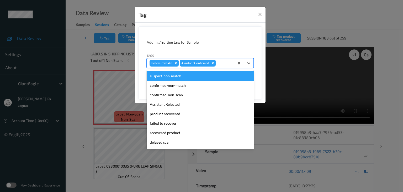
click at [223, 63] on div at bounding box center [224, 63] width 15 height 6
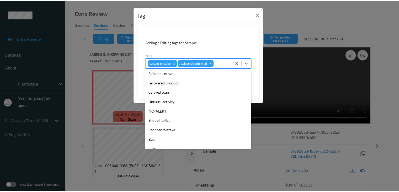
scroll to position [53, 0]
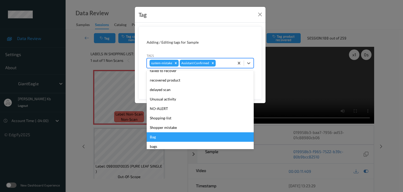
click at [158, 137] on div "Bag" at bounding box center [200, 136] width 107 height 9
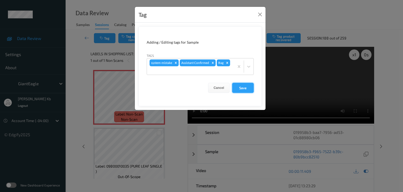
click at [244, 86] on button "Save" at bounding box center [243, 88] width 22 height 10
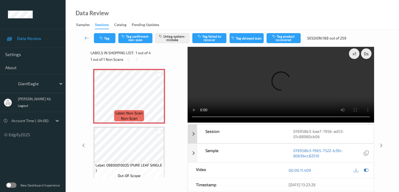
scroll to position [0, 0]
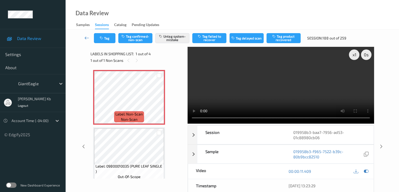
click at [87, 37] on icon at bounding box center [87, 37] width 5 height 5
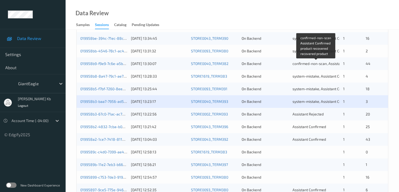
scroll to position [158, 0]
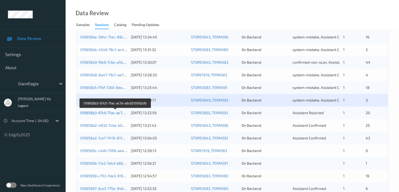
click at [105, 113] on link "019958b3-67c0-71ac-ac7d-a6c9210062d0" at bounding box center [115, 112] width 70 height 4
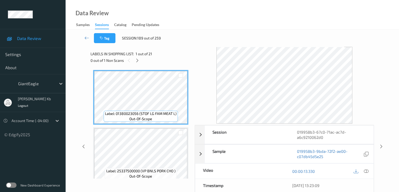
drag, startPoint x: 137, startPoint y: 61, endPoint x: 145, endPoint y: 63, distance: 8.1
click at [137, 61] on icon at bounding box center [137, 60] width 4 height 5
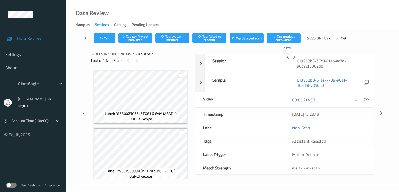
scroll to position [1033, 0]
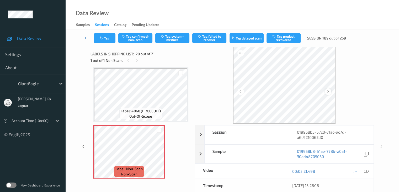
click at [329, 91] on icon at bounding box center [328, 91] width 4 height 5
drag, startPoint x: 366, startPoint y: 170, endPoint x: 362, endPoint y: 167, distance: 4.7
click at [366, 170] on icon at bounding box center [366, 171] width 5 height 5
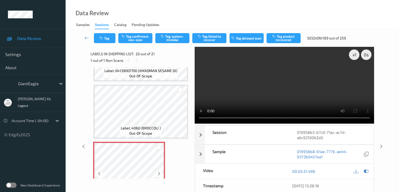
scroll to position [1007, 0]
